Goal: Information Seeking & Learning: Find contact information

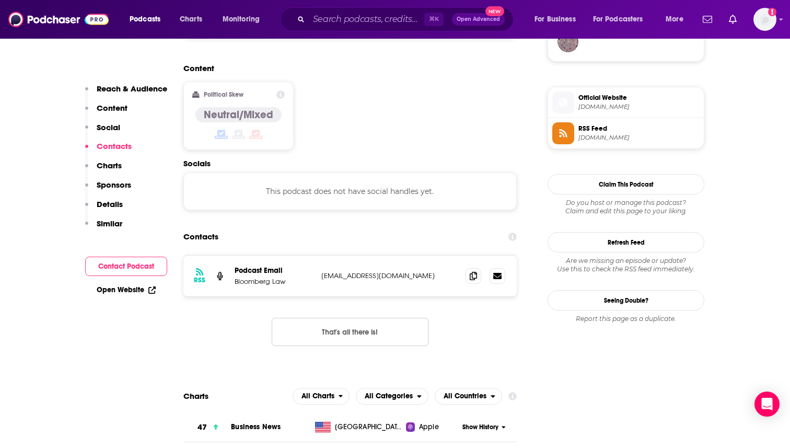
scroll to position [815, 0]
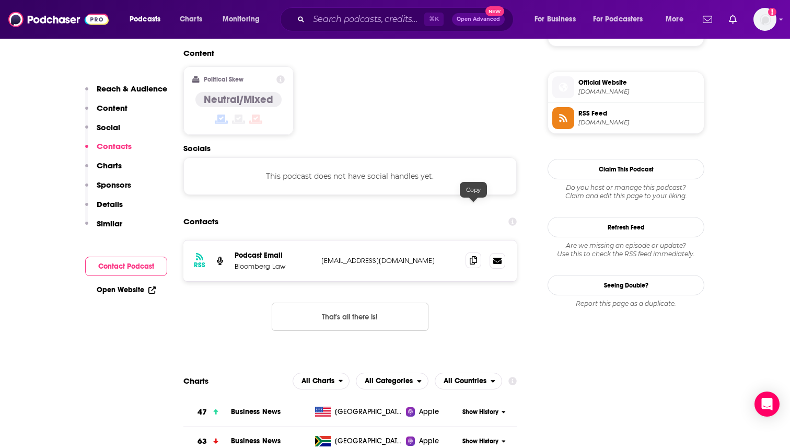
click at [475, 256] on icon at bounding box center [472, 260] width 7 height 8
click at [599, 87] on span "Official Website" at bounding box center [638, 82] width 121 height 9
click at [122, 88] on p "Reach & Audience" at bounding box center [132, 89] width 70 height 10
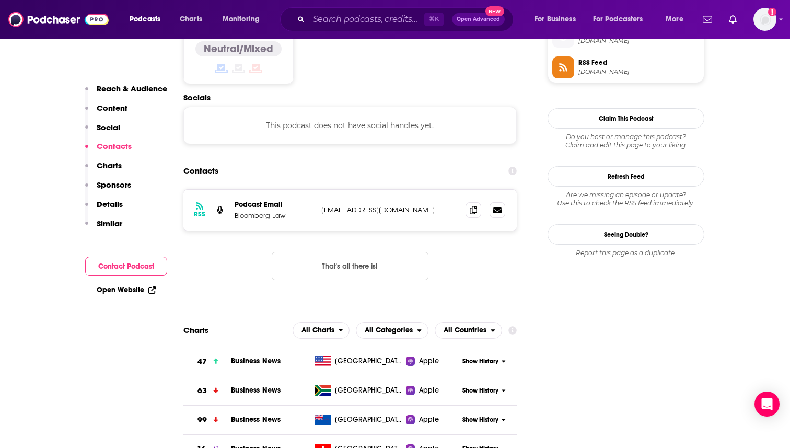
scroll to position [866, 0]
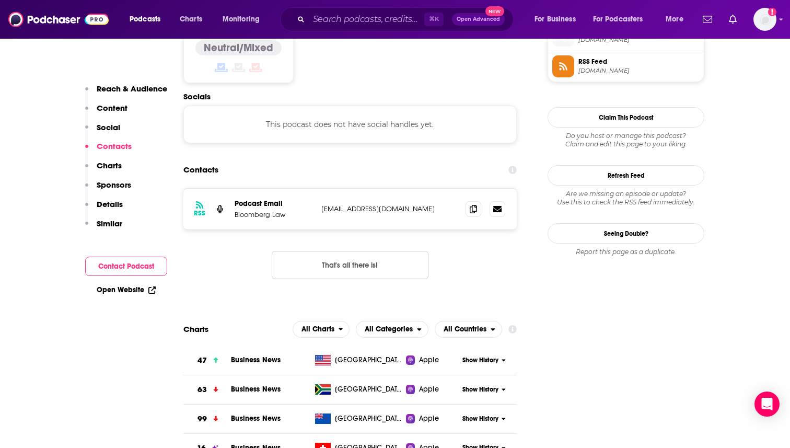
click at [135, 91] on p "Reach & Audience" at bounding box center [132, 89] width 70 height 10
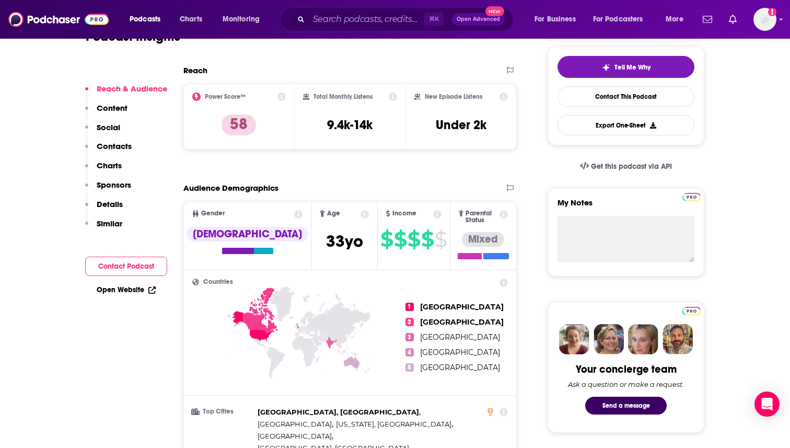
click at [118, 110] on p "Content" at bounding box center [112, 108] width 31 height 10
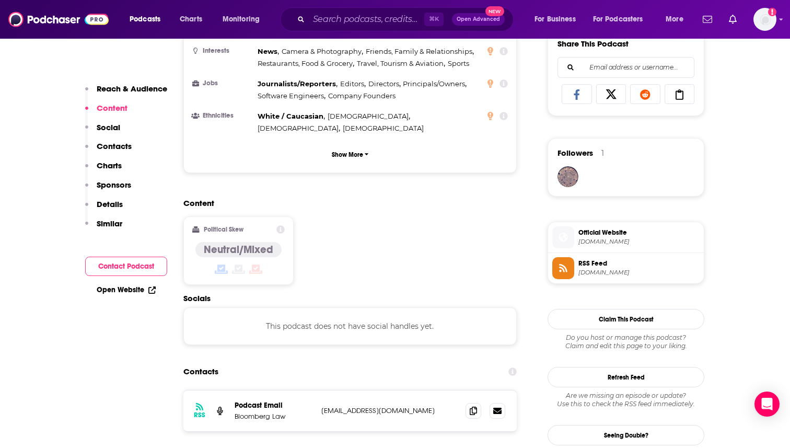
click at [116, 93] on p "Reach & Audience" at bounding box center [132, 89] width 70 height 10
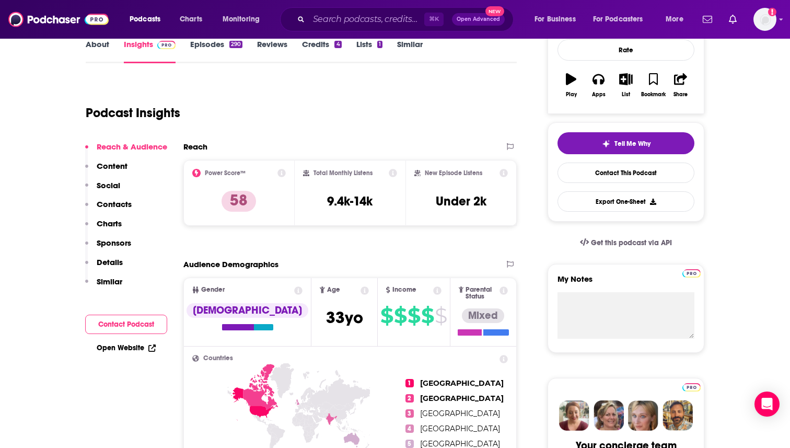
scroll to position [156, 0]
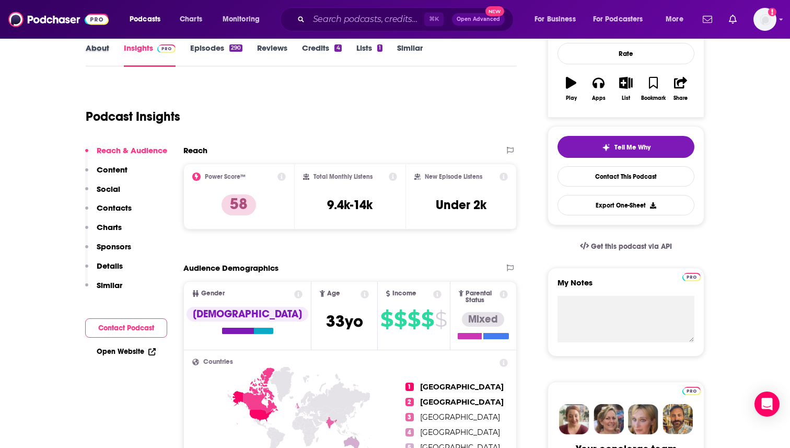
click at [111, 49] on div "About" at bounding box center [105, 55] width 38 height 24
click at [98, 49] on link "About" at bounding box center [97, 55] width 23 height 24
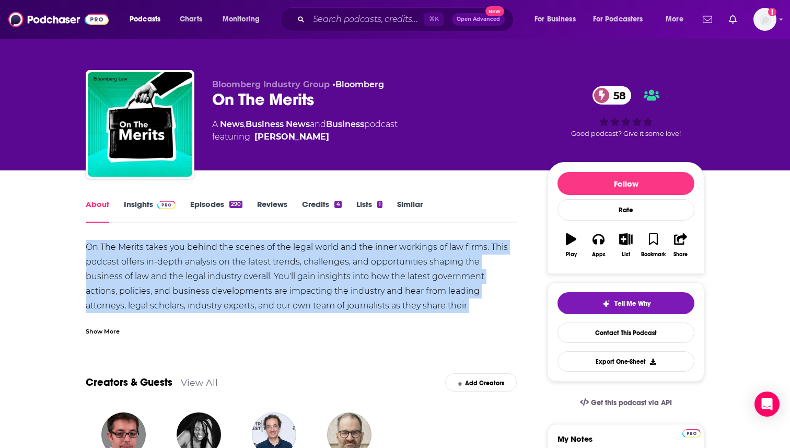
drag, startPoint x: 86, startPoint y: 249, endPoint x: 239, endPoint y: 323, distance: 170.0
click at [239, 324] on div "On The Merits takes you behind the scenes of the legal world and the inner work…" at bounding box center [301, 288] width 431 height 96
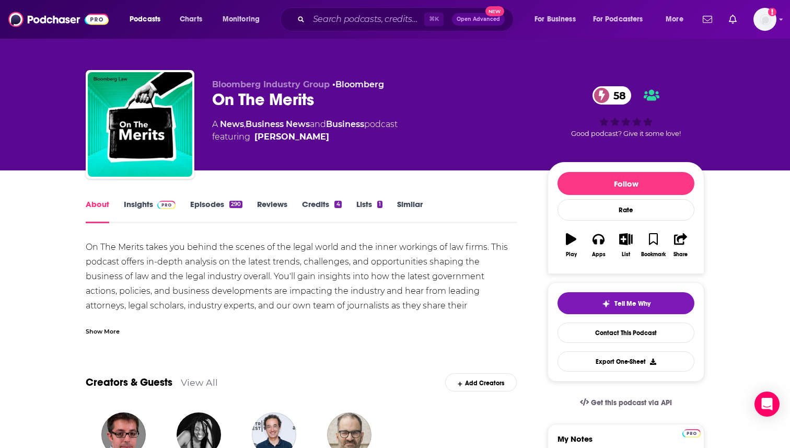
click at [97, 330] on div "Show More" at bounding box center [103, 330] width 34 height 10
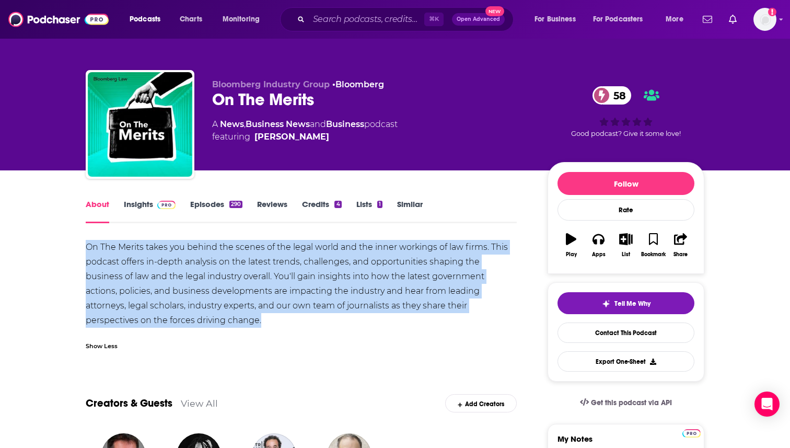
drag, startPoint x: 122, startPoint y: 321, endPoint x: 80, endPoint y: 247, distance: 84.4
copy div "On The Merits takes you behind the scenes of the legal world and the inner work…"
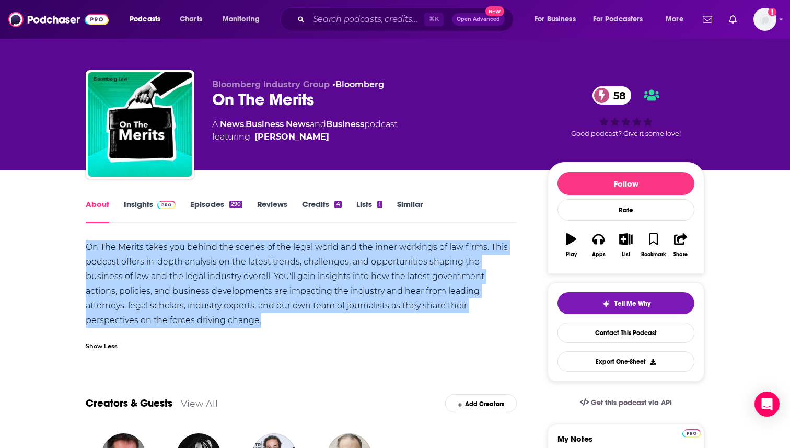
drag, startPoint x: 113, startPoint y: 256, endPoint x: 344, endPoint y: 6, distance: 340.3
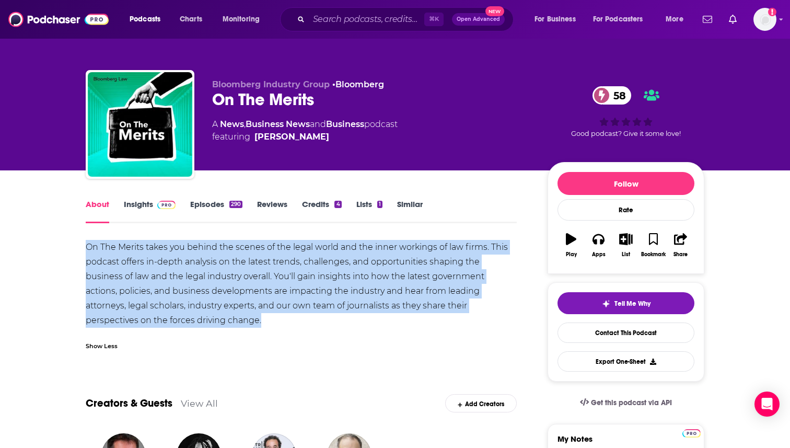
click at [320, 312] on div "On The Merits takes you behind the scenes of the legal world and the inner work…" at bounding box center [301, 284] width 431 height 88
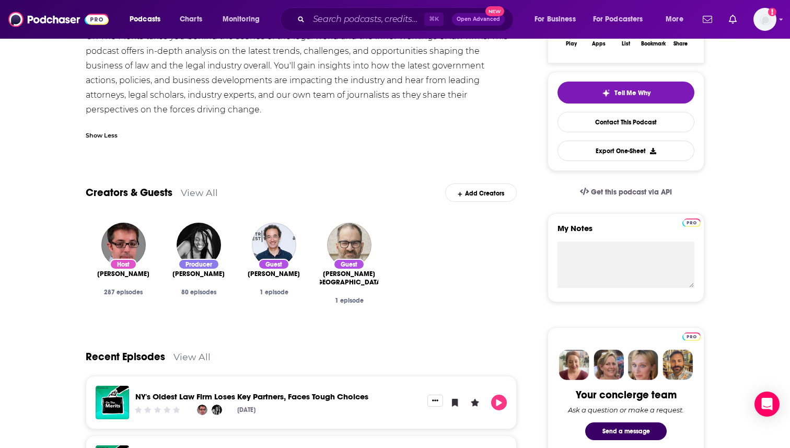
scroll to position [251, 0]
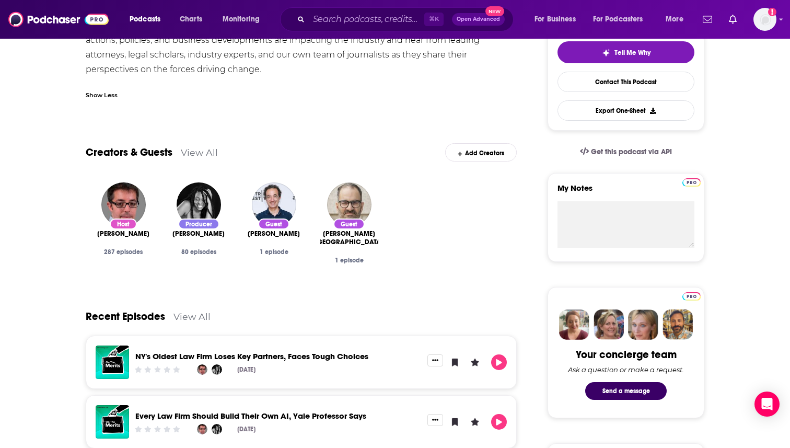
drag, startPoint x: 229, startPoint y: 100, endPoint x: 629, endPoint y: 6, distance: 411.4
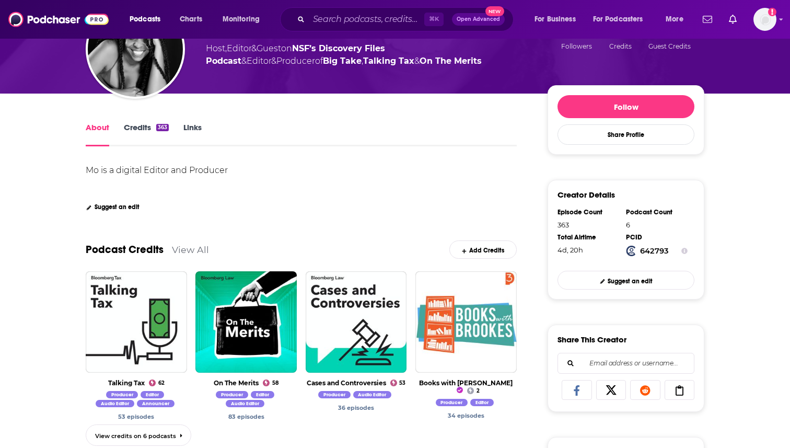
scroll to position [104, 0]
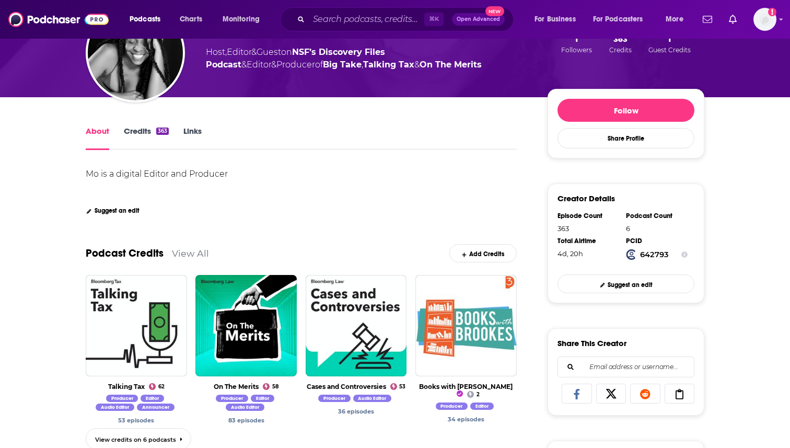
click at [141, 130] on link "Credits 363" at bounding box center [146, 138] width 45 height 24
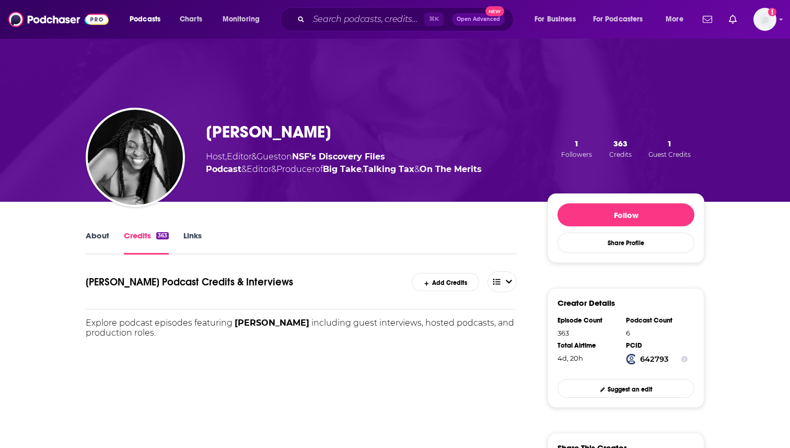
click at [283, 182] on div "[PERSON_NAME] Host , Editor & Guest on NSF’s Discovery Files Podcast & Editor &…" at bounding box center [395, 148] width 618 height 107
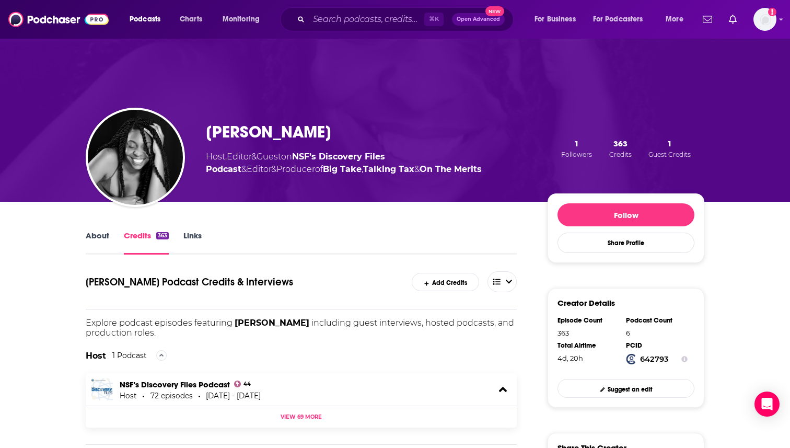
click at [104, 238] on link "About" at bounding box center [97, 242] width 23 height 24
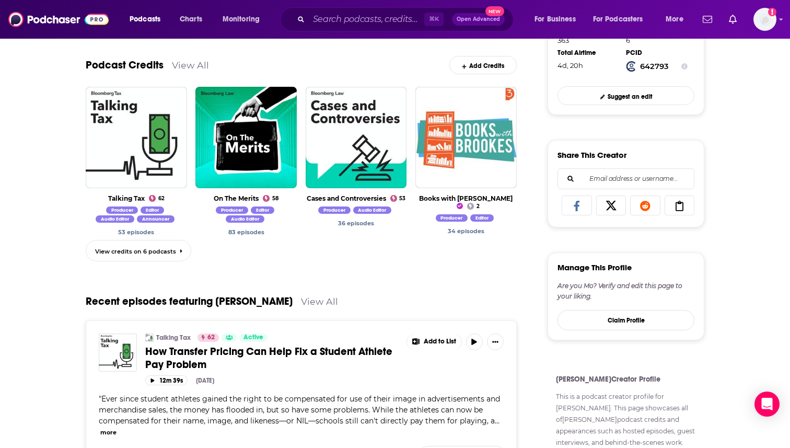
scroll to position [313, 0]
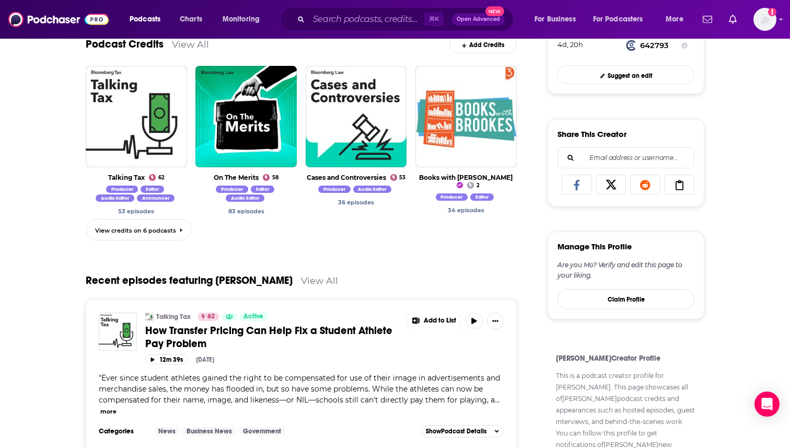
click at [756, 203] on div "About Credits 363 Links Mo is a digital Editor and Producer Show More Suggest a…" at bounding box center [395, 438] width 790 height 1101
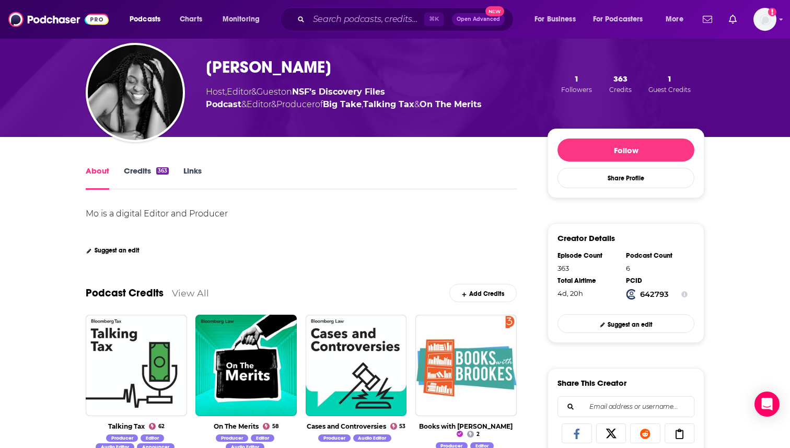
scroll to position [0, 0]
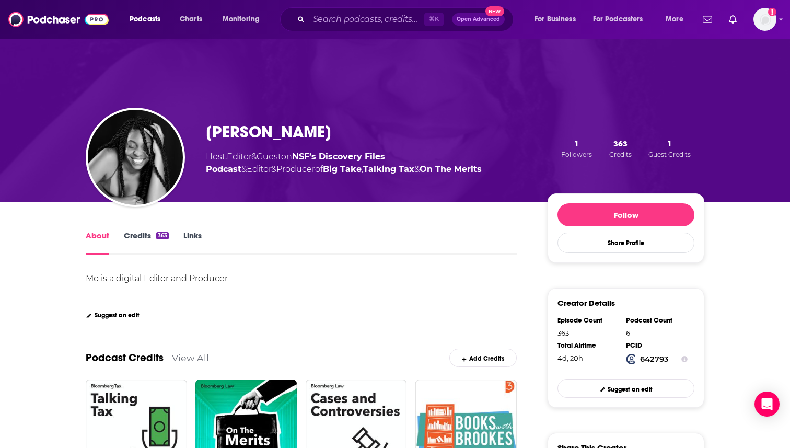
click at [192, 245] on link "Links" at bounding box center [192, 242] width 18 height 24
